Goal: Find contact information: Find contact information

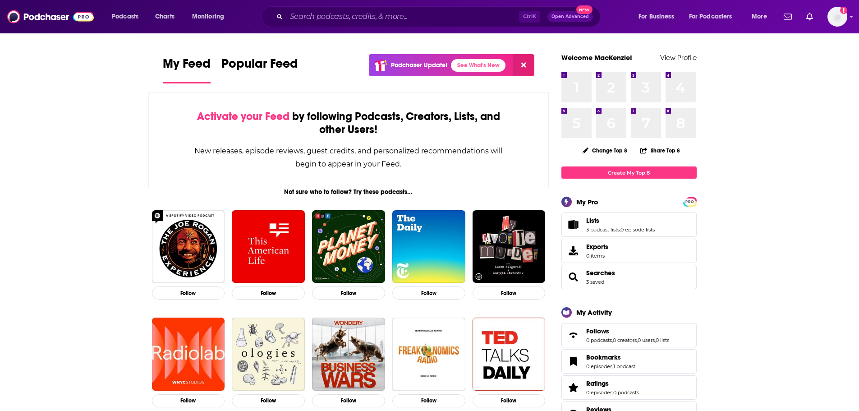
click at [430, 9] on div "Ctrl K Open Advanced New" at bounding box center [430, 16] width 339 height 21
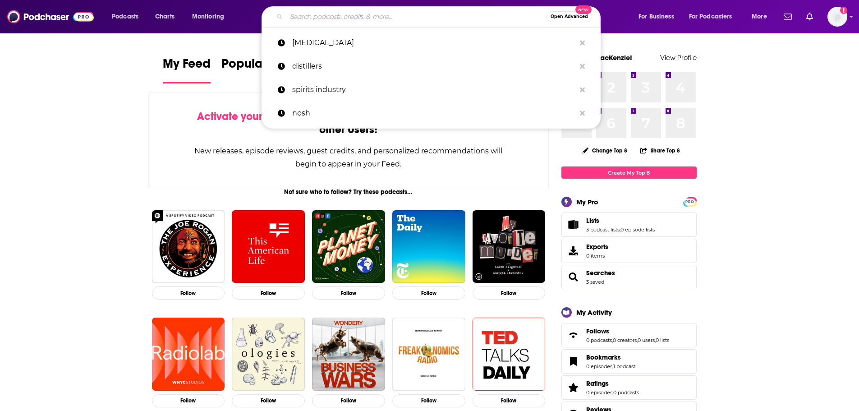
drag, startPoint x: 439, startPoint y: 18, endPoint x: 384, endPoint y: 10, distance: 55.0
click at [439, 17] on input "Search podcasts, credits, & more..." at bounding box center [416, 16] width 260 height 14
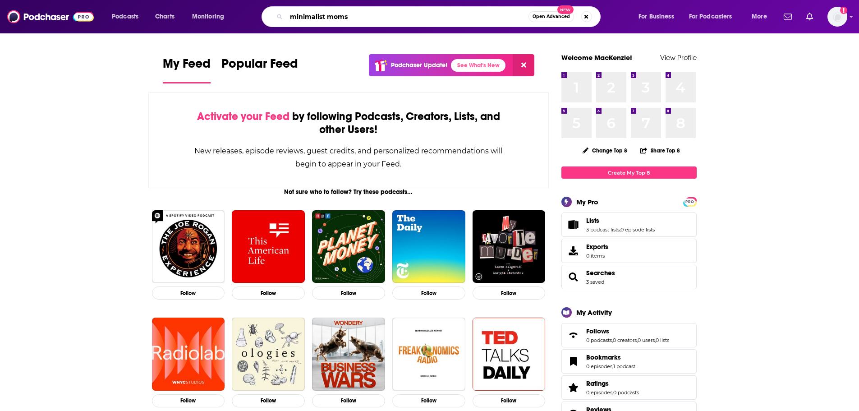
type input "minimalist moms"
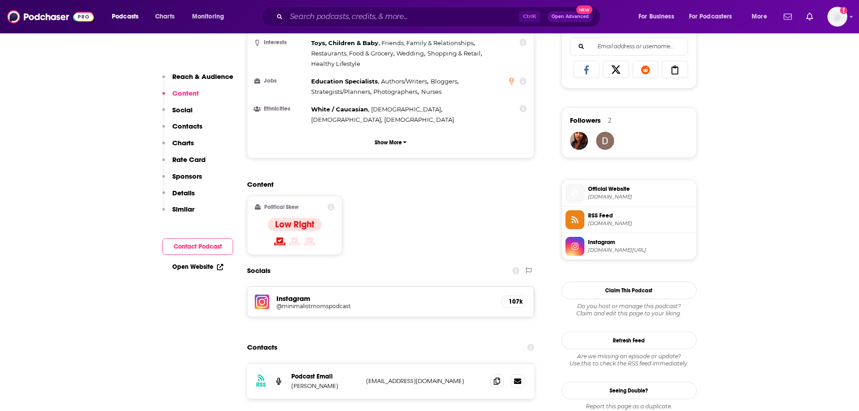
scroll to position [586, 0]
drag, startPoint x: 329, startPoint y: 331, endPoint x: 288, endPoint y: 333, distance: 41.9
click at [288, 363] on div "RSS Podcast Email Diane Boden dianeboden.2@gmail.com dianeboden.2@gmail.com" at bounding box center [391, 380] width 288 height 35
copy p "Diane Boden"
drag, startPoint x: 442, startPoint y: 324, endPoint x: 365, endPoint y: 326, distance: 77.1
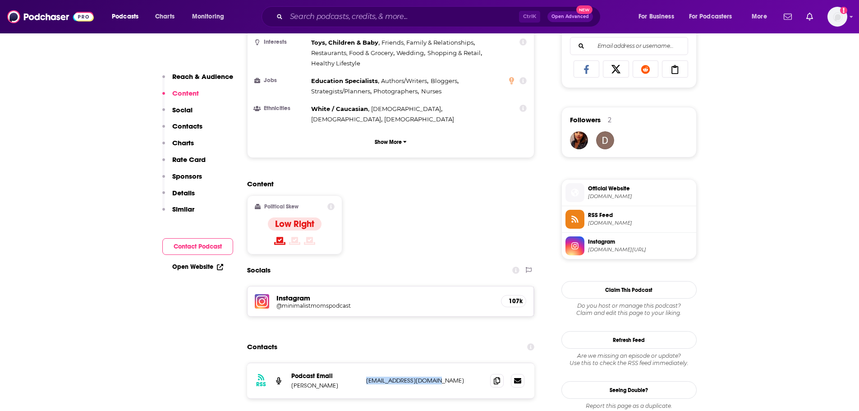
click at [365, 363] on div "RSS Podcast Email Diane Boden dianeboden.2@gmail.com dianeboden.2@gmail.com" at bounding box center [391, 380] width 288 height 35
copy p "dianeboden.2@gmail.com"
click at [335, 381] on p "Diane Boden" at bounding box center [325, 385] width 68 height 8
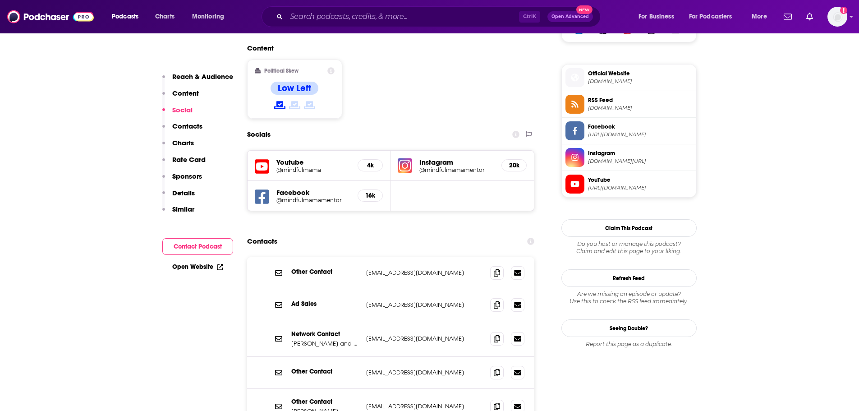
scroll to position [721, 0]
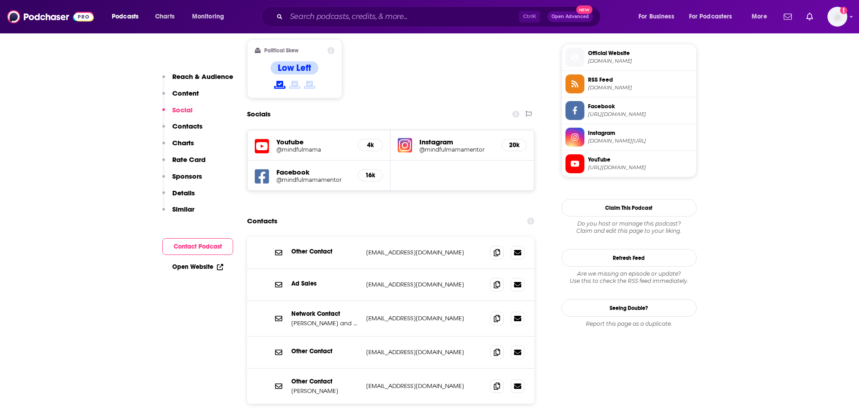
drag, startPoint x: 468, startPoint y: 352, endPoint x: 357, endPoint y: 361, distance: 110.9
click at [357, 368] on div "Other Contact Hunter Clarke-Fields hunter@mindfulmamamentor.com hunter@mindfulm…" at bounding box center [391, 385] width 288 height 35
copy div "hunter@mindfulmamamentor.com"
click at [309, 387] on p "Hunter Clarke-Fields" at bounding box center [325, 391] width 68 height 8
drag, startPoint x: 312, startPoint y: 356, endPoint x: 347, endPoint y: 358, distance: 34.7
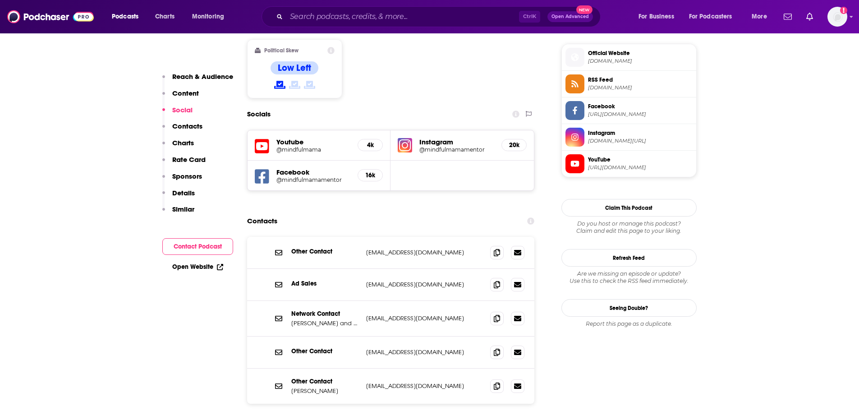
click at [347, 387] on p "Hunter Clarke-Fields" at bounding box center [325, 391] width 68 height 8
copy p "Clarke-Fields"
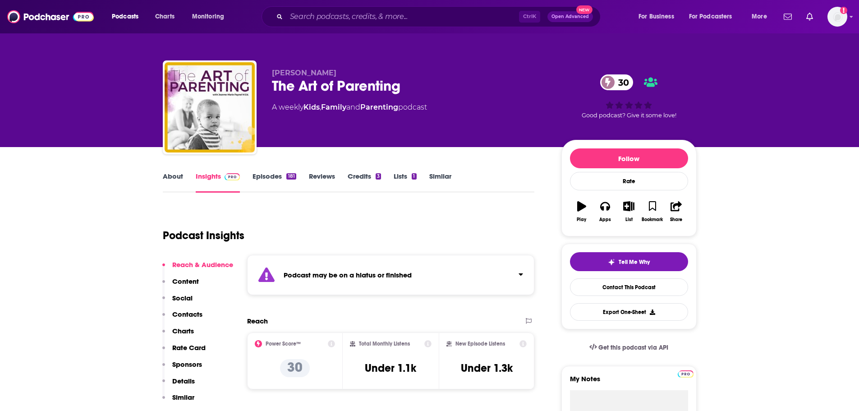
click at [403, 266] on div "Podcast may be on a hiatus or finished" at bounding box center [391, 275] width 288 height 40
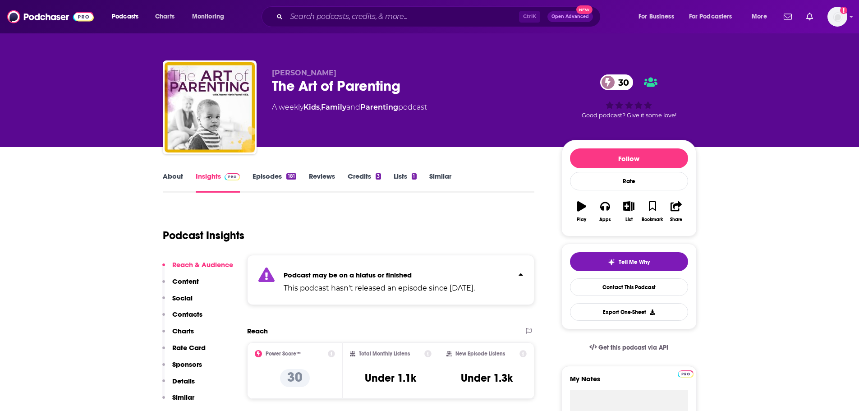
click at [403, 266] on div "Podcast may be on a hiatus or finished This podcast hasn't released an episode …" at bounding box center [378, 279] width 191 height 27
